Goal: Information Seeking & Learning: Learn about a topic

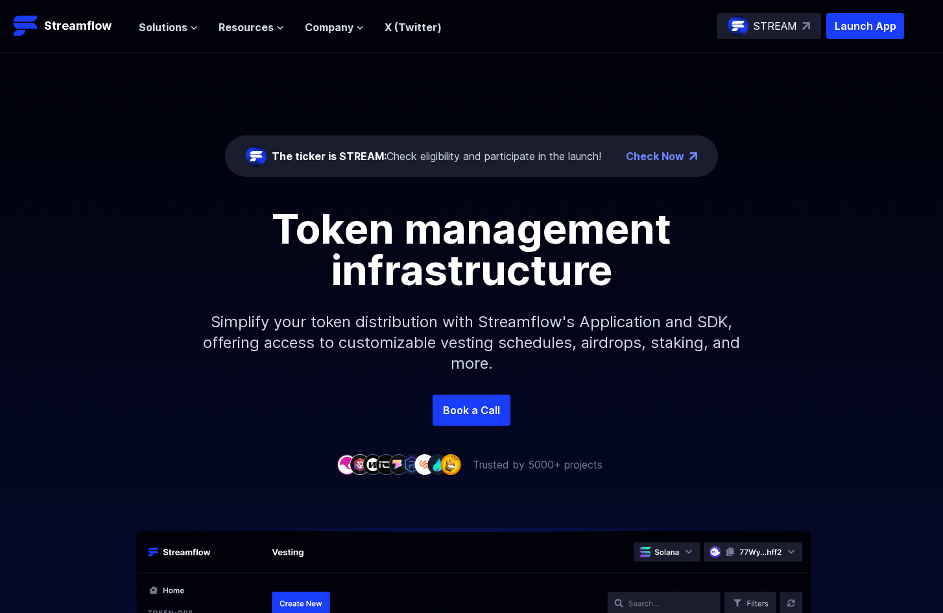
click at [487, 159] on div "The ticker is STREAM: Check eligibility and participate in the launch!" at bounding box center [436, 156] width 329 height 16
click at [178, 25] on span "Solutions" at bounding box center [163, 27] width 49 height 16
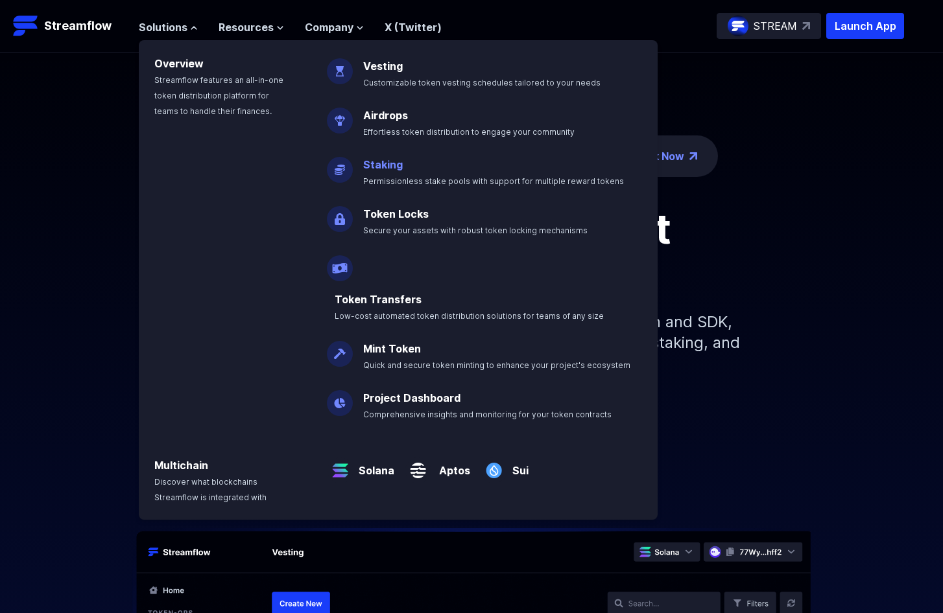
click at [393, 166] on link "Staking" at bounding box center [383, 164] width 40 height 13
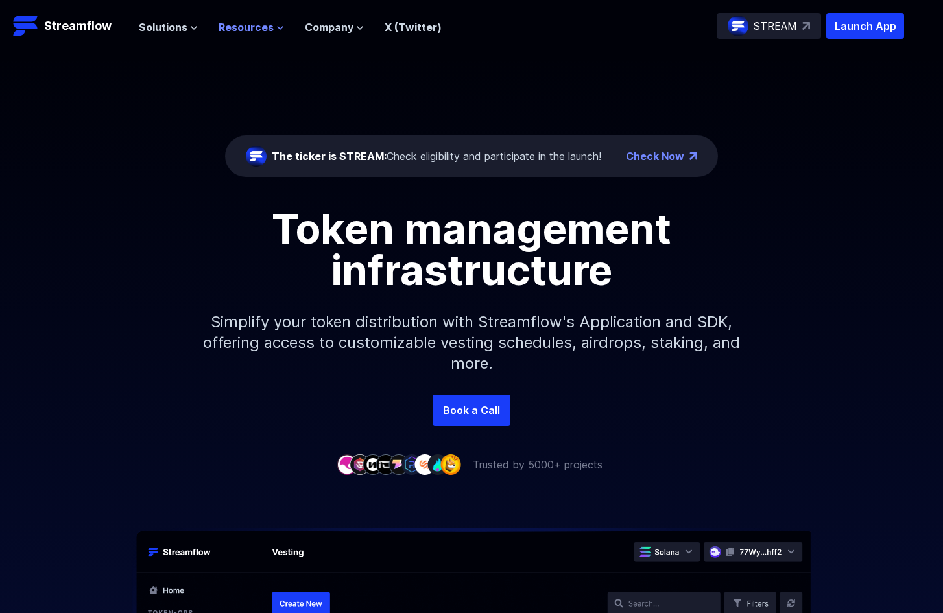
click at [239, 34] on span "Resources" at bounding box center [245, 27] width 55 height 16
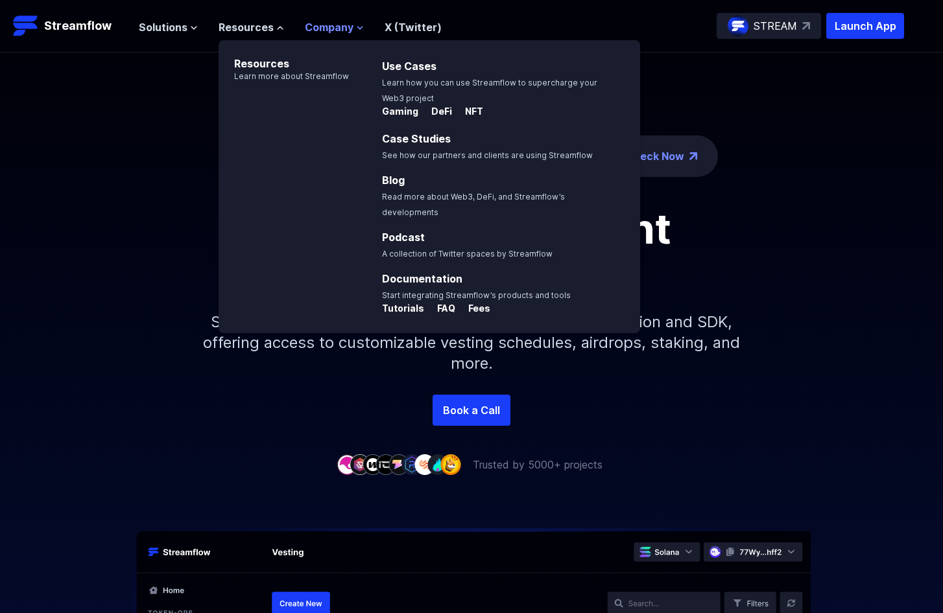
click at [340, 29] on span "Company" at bounding box center [329, 27] width 49 height 16
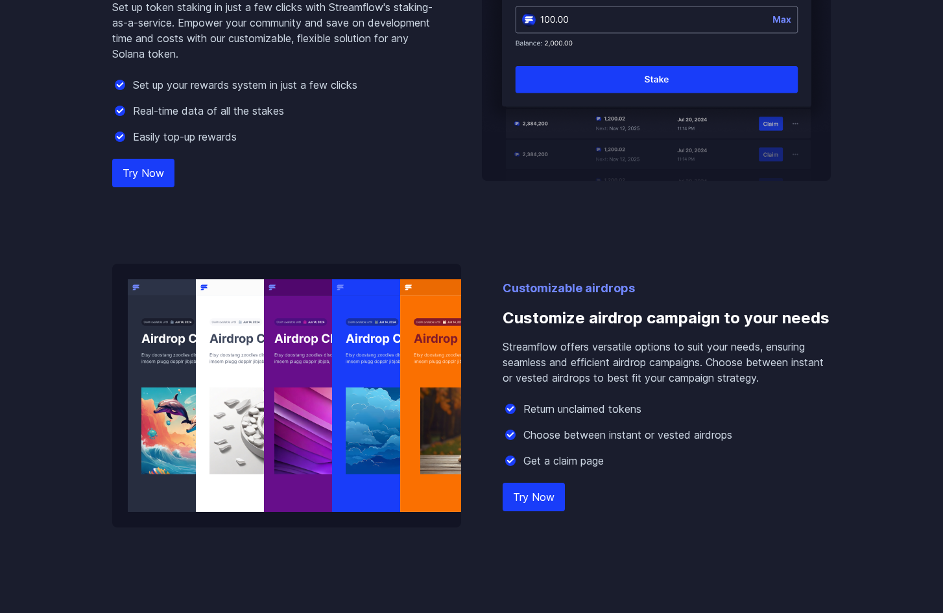
scroll to position [1815, 0]
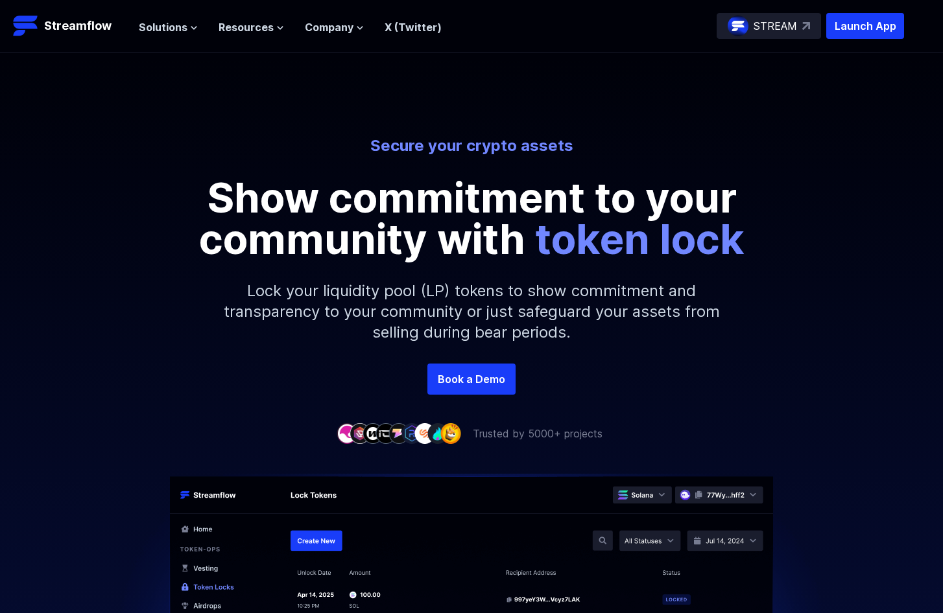
click at [787, 26] on p "STREAM" at bounding box center [774, 26] width 43 height 16
